Goal: Register for event/course

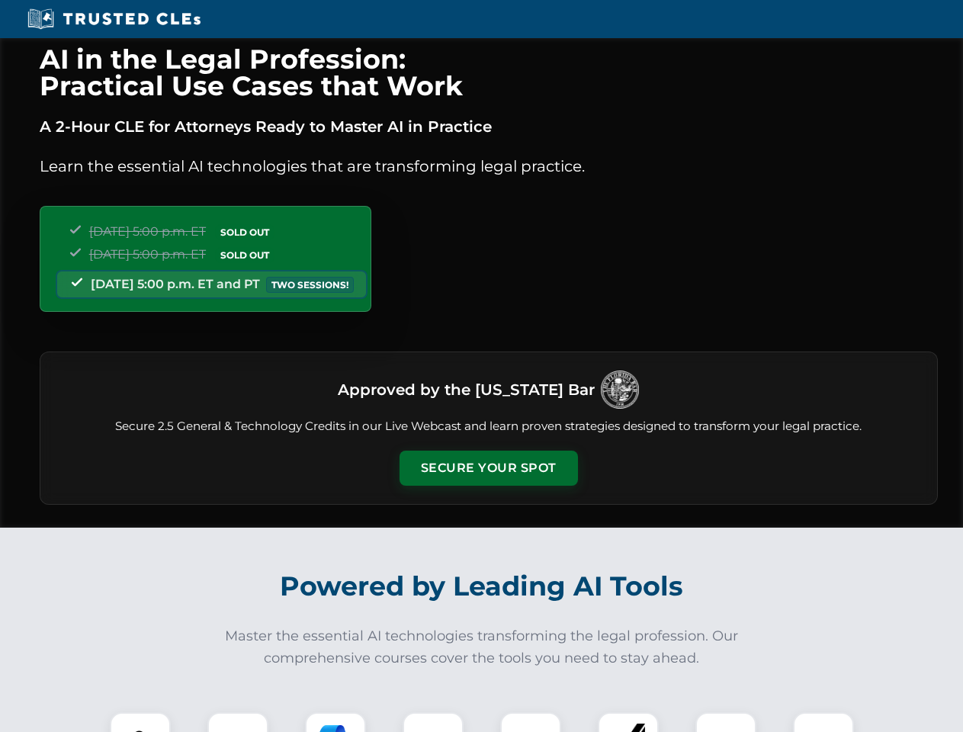
click at [488, 468] on button "Secure Your Spot" at bounding box center [488, 468] width 178 height 35
click at [140, 722] on img at bounding box center [140, 742] width 44 height 44
click at [238, 722] on div at bounding box center [237, 742] width 61 height 61
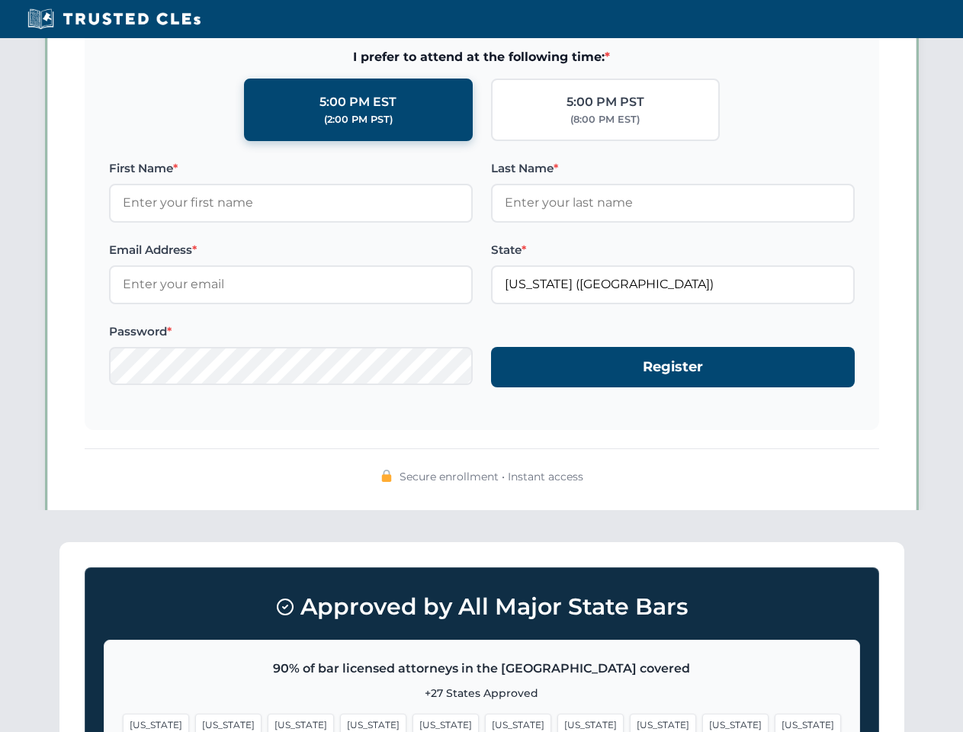
click at [702, 722] on span "[US_STATE]" at bounding box center [735, 725] width 66 height 22
